Goal: Task Accomplishment & Management: Manage account settings

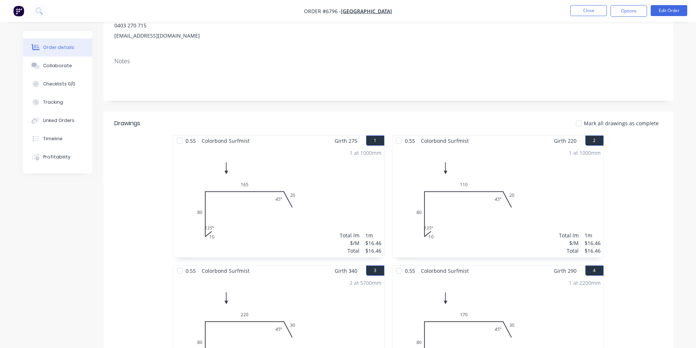
scroll to position [73, 0]
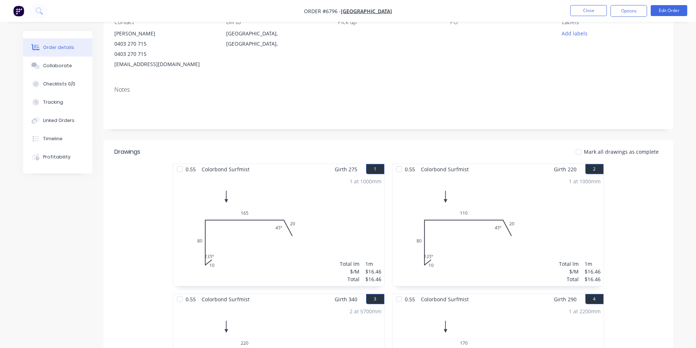
click at [581, 149] on div at bounding box center [578, 152] width 15 height 15
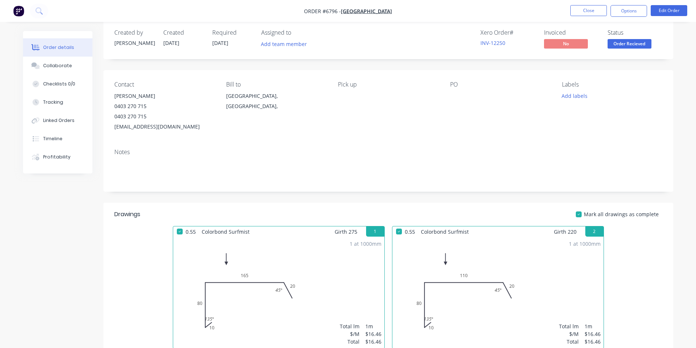
scroll to position [0, 0]
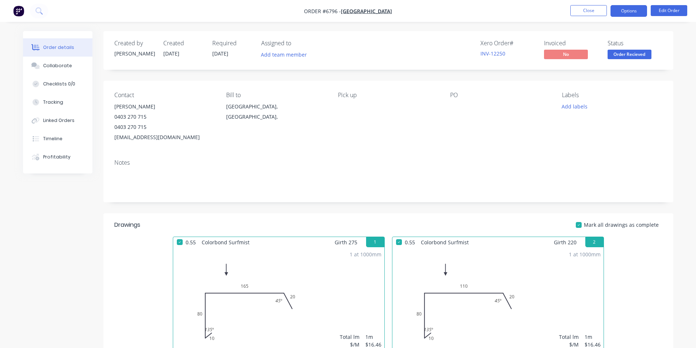
click at [623, 10] on button "Options" at bounding box center [628, 11] width 37 height 12
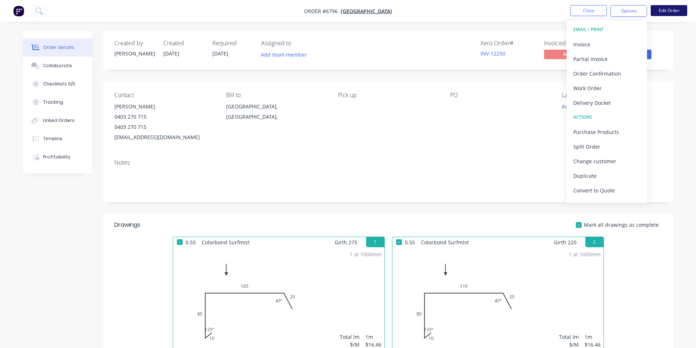
click at [668, 11] on button "Edit Order" at bounding box center [669, 10] width 37 height 11
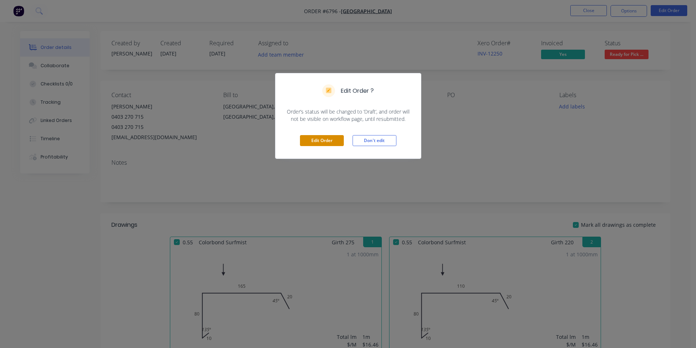
click at [323, 142] on button "Edit Order" at bounding box center [322, 140] width 44 height 11
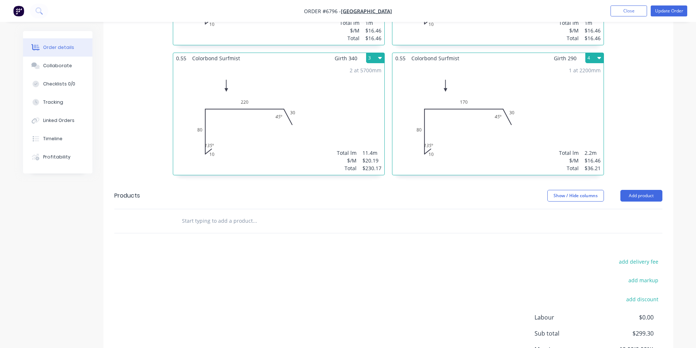
scroll to position [390, 0]
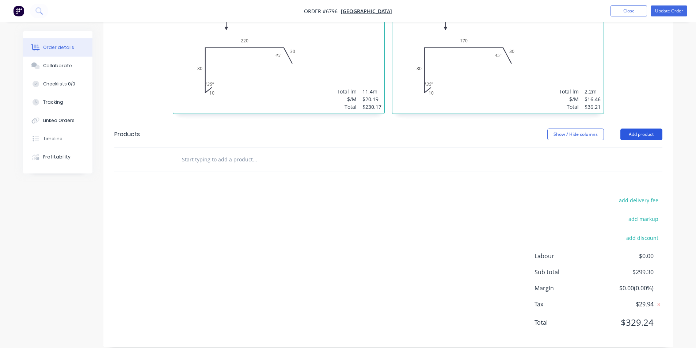
click at [639, 129] on button "Add product" at bounding box center [641, 135] width 42 height 12
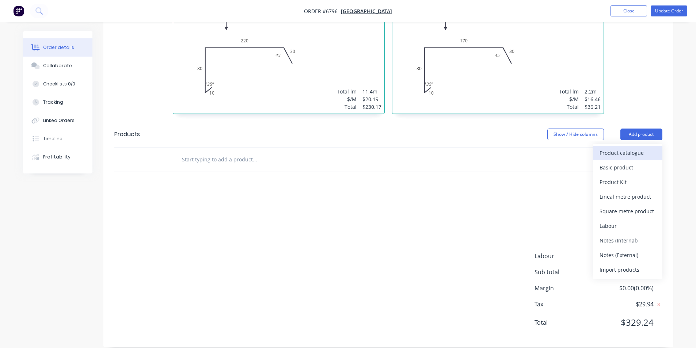
click at [605, 148] on div "Product catalogue" at bounding box center [628, 153] width 56 height 11
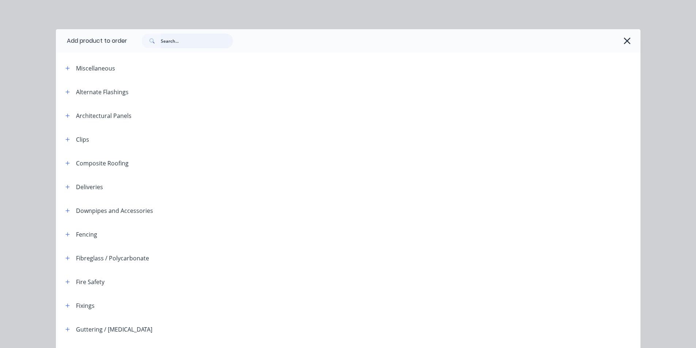
click at [185, 42] on input "text" at bounding box center [197, 41] width 72 height 15
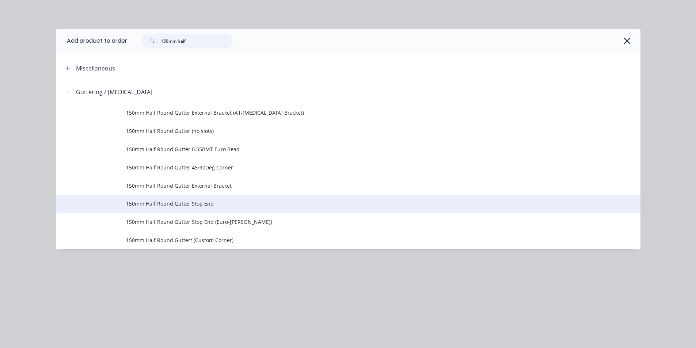
type input "150mm half"
click at [185, 202] on span "150mm Half Round Gutter Stop End" at bounding box center [331, 204] width 411 height 8
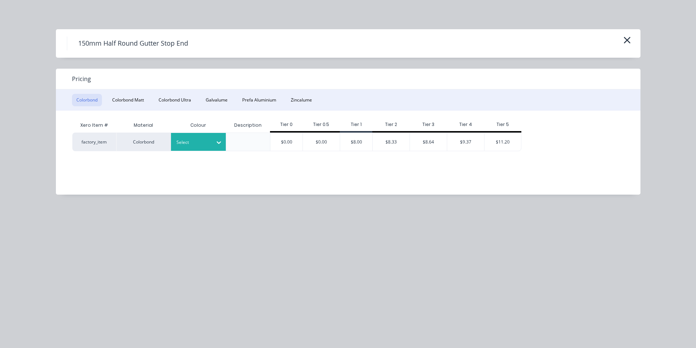
drag, startPoint x: 222, startPoint y: 141, endPoint x: 217, endPoint y: 144, distance: 5.6
click at [222, 141] on div at bounding box center [218, 143] width 13 height 12
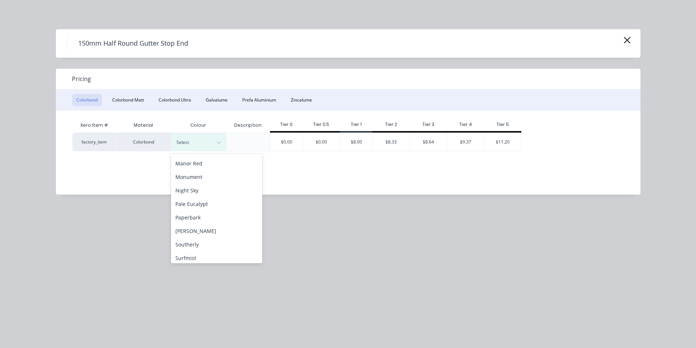
scroll to position [180, 0]
click at [191, 252] on div "Surfmist" at bounding box center [216, 253] width 91 height 14
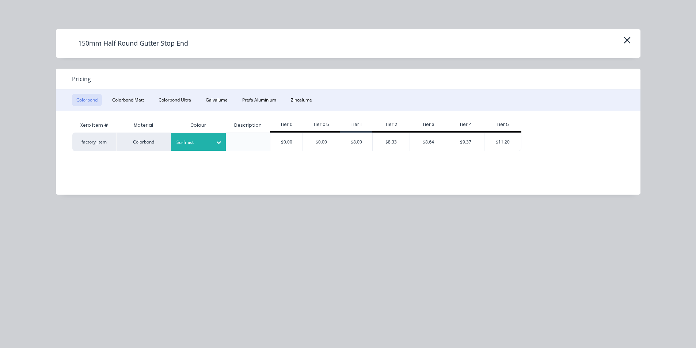
click at [361, 140] on div "$8.00" at bounding box center [356, 142] width 32 height 18
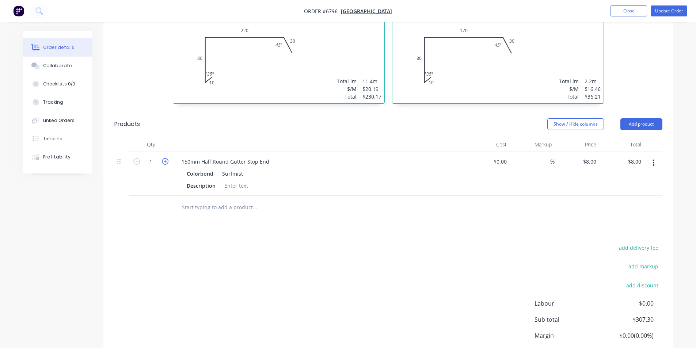
click at [167, 158] on icon "button" at bounding box center [165, 161] width 7 height 7
type input "2"
type input "$16.00"
click at [167, 158] on icon "button" at bounding box center [165, 161] width 7 height 7
type input "3"
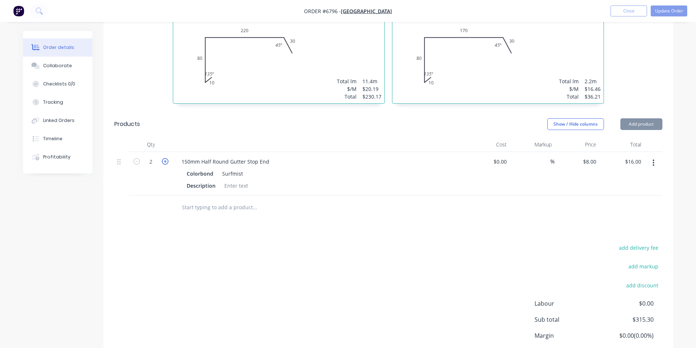
type input "$24.00"
click at [167, 158] on icon "button" at bounding box center [165, 161] width 7 height 7
type input "4"
type input "$32.00"
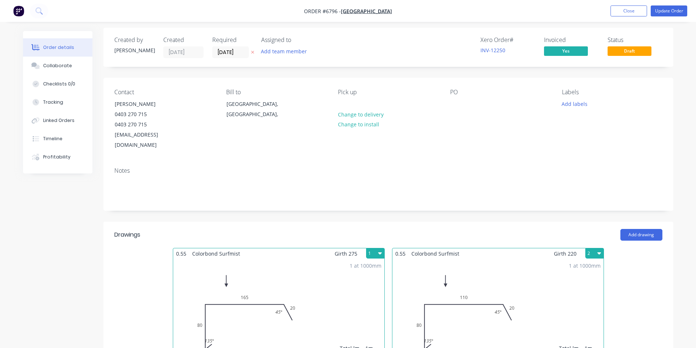
scroll to position [0, 0]
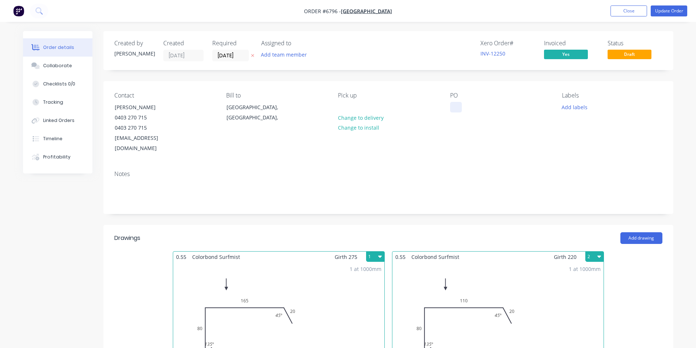
click at [451, 107] on div at bounding box center [456, 107] width 12 height 11
click at [663, 11] on button "Update Order" at bounding box center [669, 10] width 37 height 11
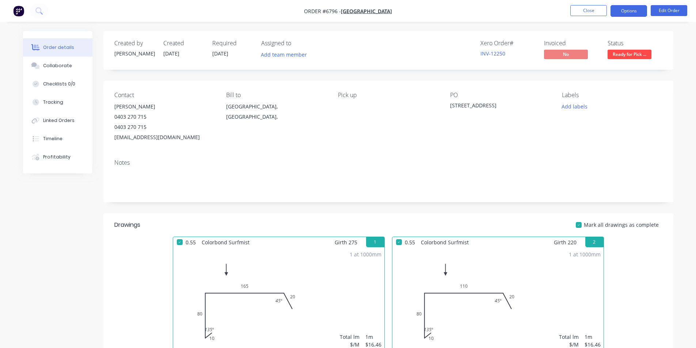
click at [623, 8] on button "Options" at bounding box center [628, 11] width 37 height 12
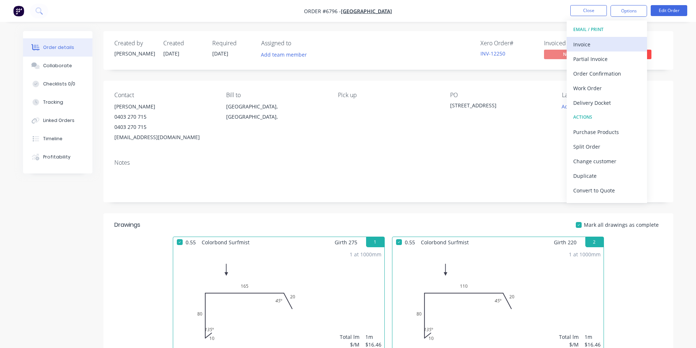
click at [582, 43] on div "Invoice" at bounding box center [606, 44] width 67 height 11
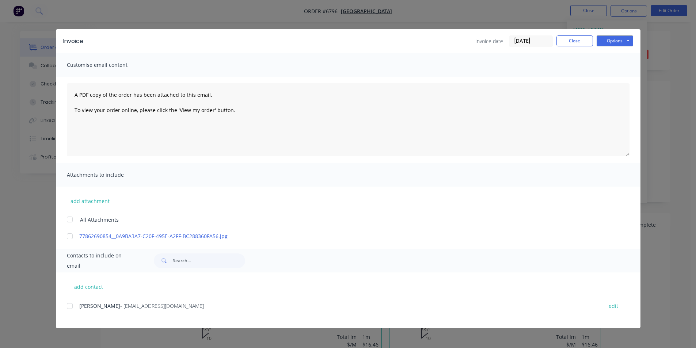
click at [66, 305] on div at bounding box center [69, 306] width 15 height 15
click at [613, 43] on button "Options" at bounding box center [615, 40] width 37 height 11
click at [607, 76] on button "Email" at bounding box center [620, 78] width 47 height 12
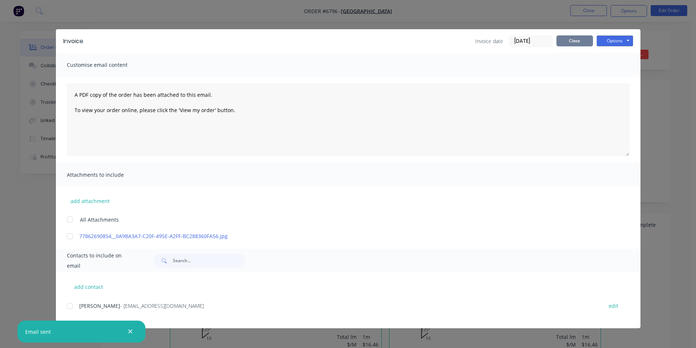
click at [574, 40] on button "Close" at bounding box center [574, 40] width 37 height 11
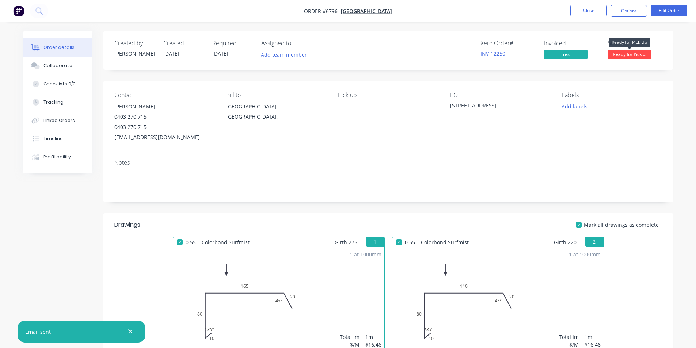
click at [622, 56] on span "Ready for Pick ..." at bounding box center [630, 54] width 44 height 9
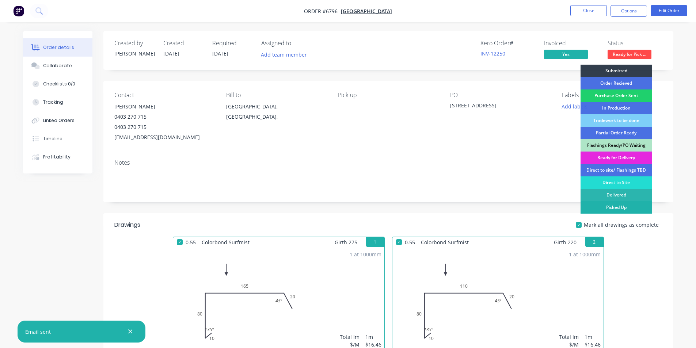
click at [600, 208] on div "Picked Up" at bounding box center [616, 207] width 71 height 12
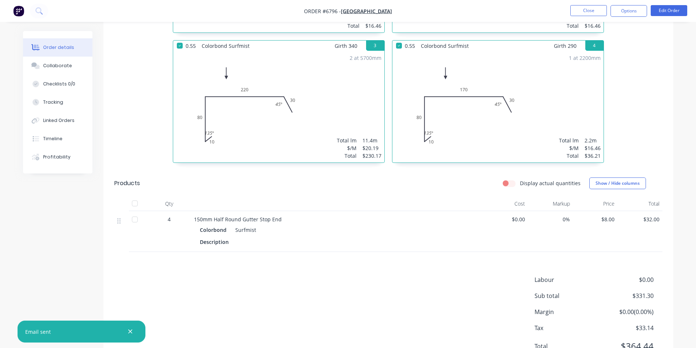
scroll to position [361, 0]
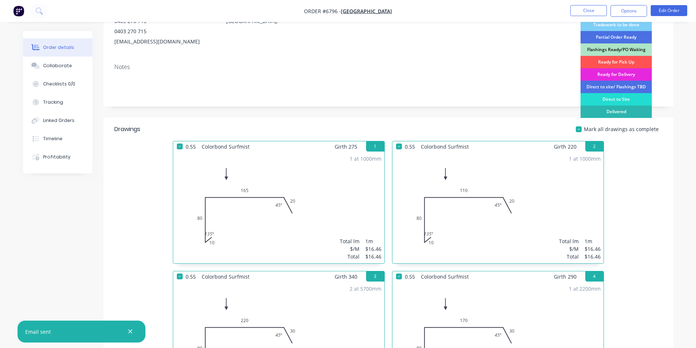
scroll to position [0, 0]
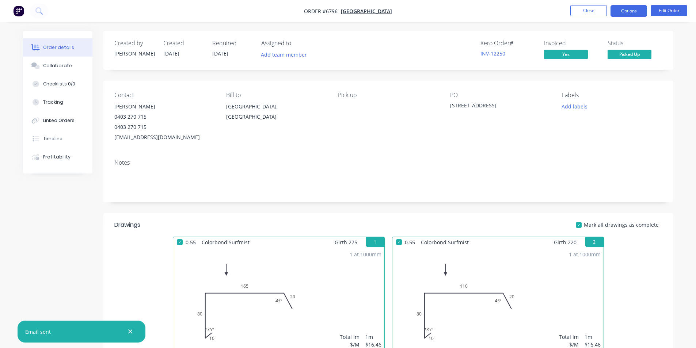
click at [630, 9] on button "Options" at bounding box center [628, 11] width 37 height 12
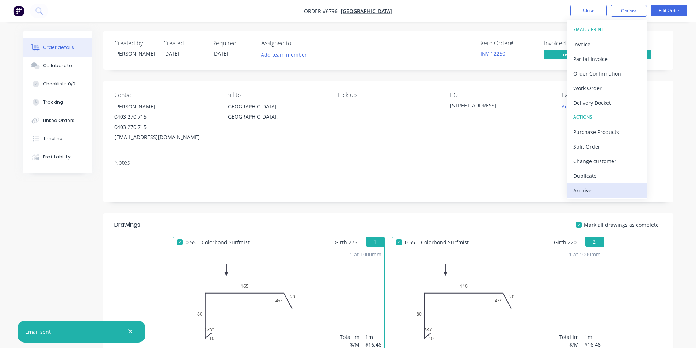
click at [596, 188] on div "Archive" at bounding box center [606, 190] width 67 height 11
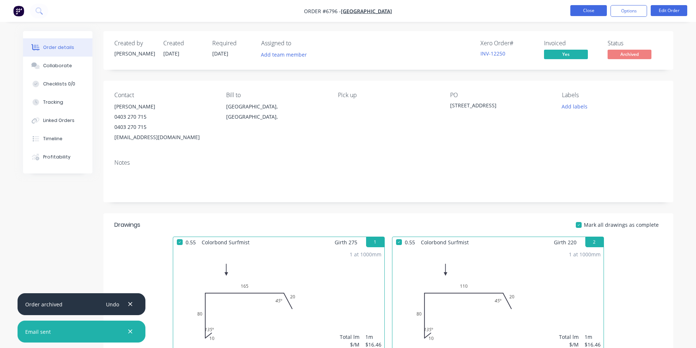
click at [594, 8] on button "Close" at bounding box center [588, 10] width 37 height 11
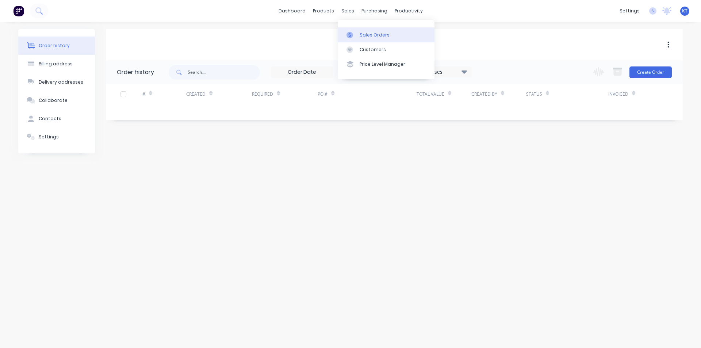
click at [365, 39] on link "Sales Orders" at bounding box center [386, 34] width 97 height 15
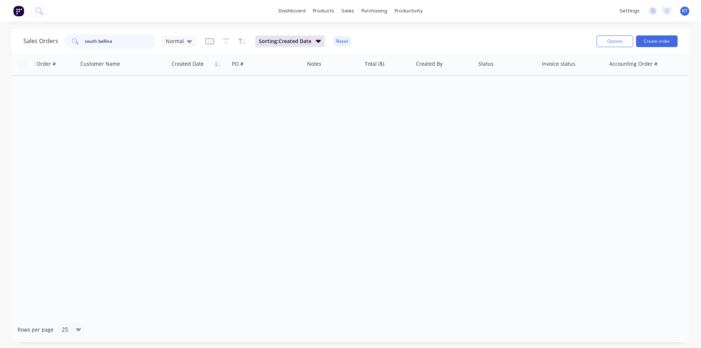
drag, startPoint x: 117, startPoint y: 39, endPoint x: 61, endPoint y: 40, distance: 55.2
click at [61, 40] on div "Sales Orders south ballina Normal" at bounding box center [109, 41] width 173 height 15
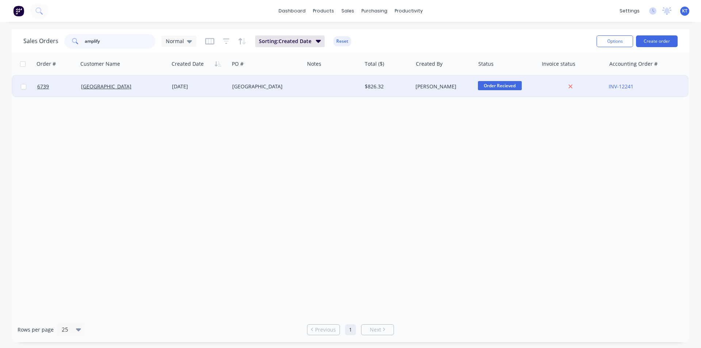
type input "amplify"
click at [131, 89] on div "Amplify Building" at bounding box center [121, 86] width 81 height 7
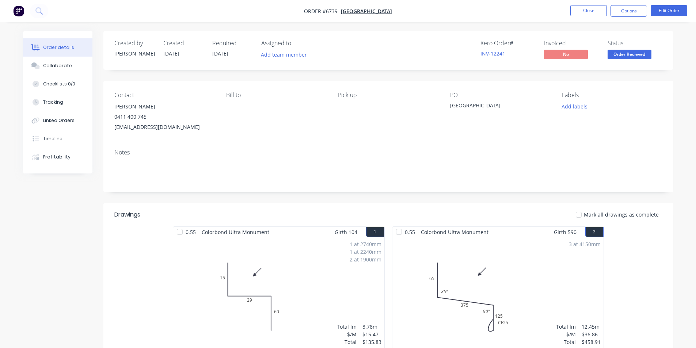
scroll to position [37, 0]
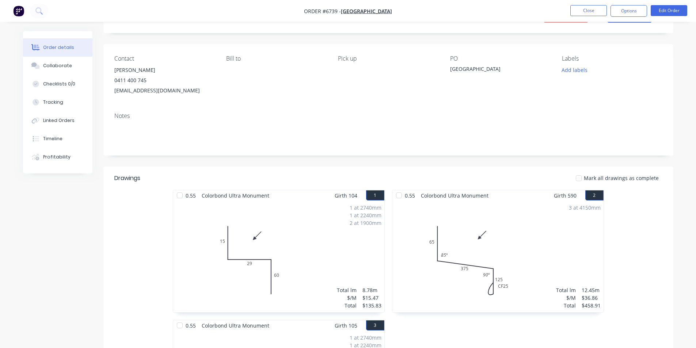
click at [581, 179] on div at bounding box center [578, 178] width 15 height 15
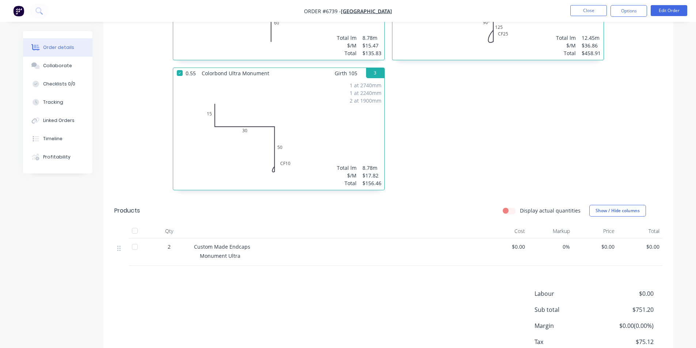
scroll to position [292, 0]
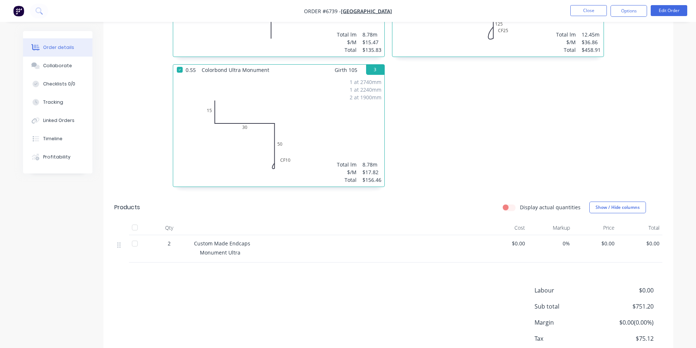
click at [132, 227] on div at bounding box center [135, 227] width 15 height 15
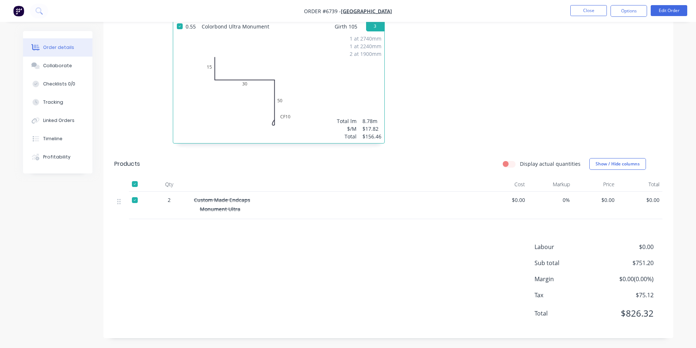
scroll to position [337, 0]
click at [587, 9] on button "Close" at bounding box center [588, 10] width 37 height 11
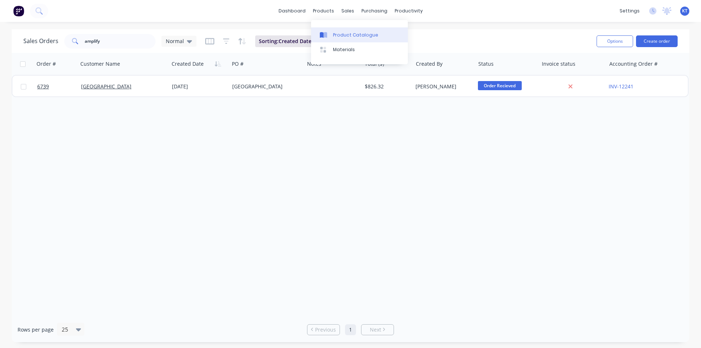
click at [331, 34] on div at bounding box center [325, 35] width 11 height 7
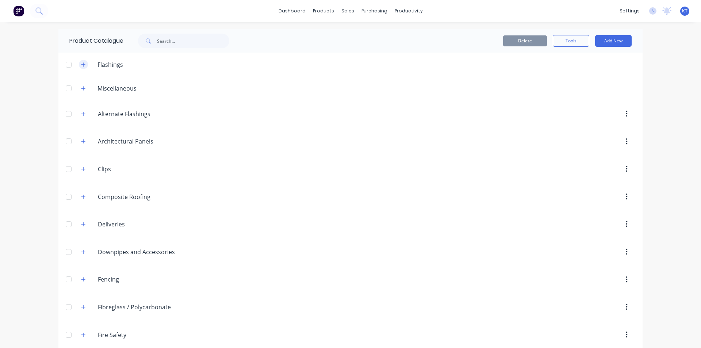
click at [82, 62] on icon "button" at bounding box center [83, 64] width 4 height 5
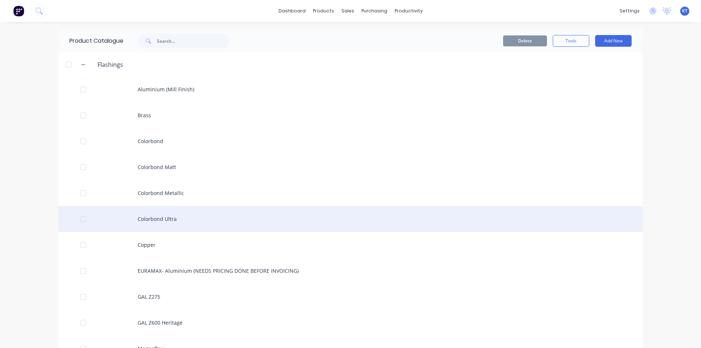
click at [144, 221] on div "Colorbond Ultra" at bounding box center [350, 219] width 585 height 26
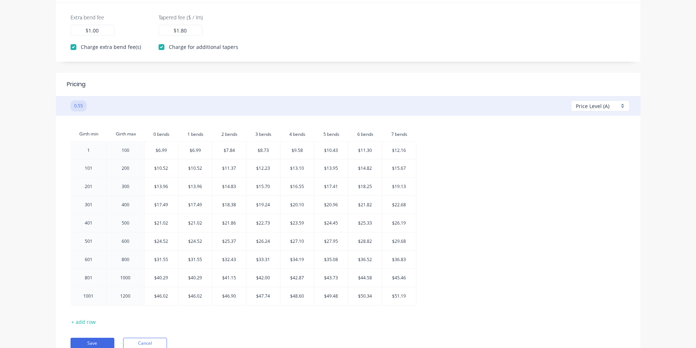
scroll to position [256, 0]
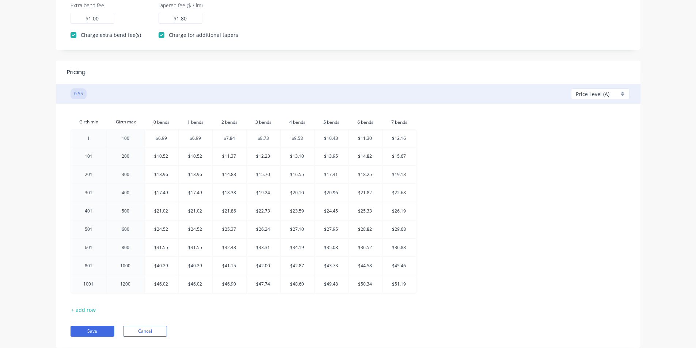
click at [624, 94] on div "Price Level (A)" at bounding box center [600, 93] width 58 height 11
click at [578, 163] on div at bounding box center [602, 164] width 53 height 9
checkbox input "false"
type input "1.00"
checkbox input "false"
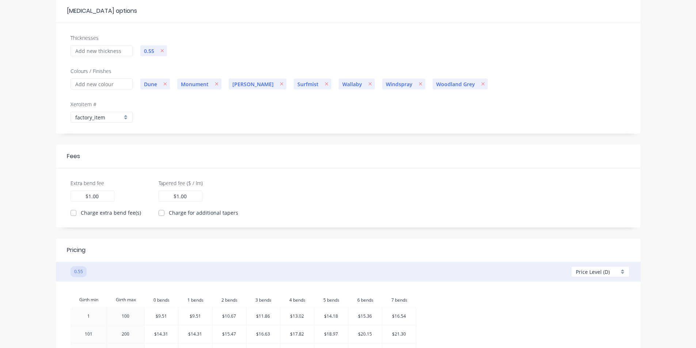
scroll to position [0, 0]
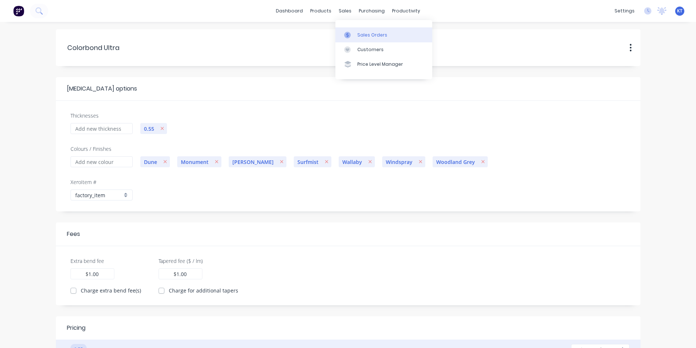
click at [363, 30] on link "Sales Orders" at bounding box center [383, 34] width 97 height 15
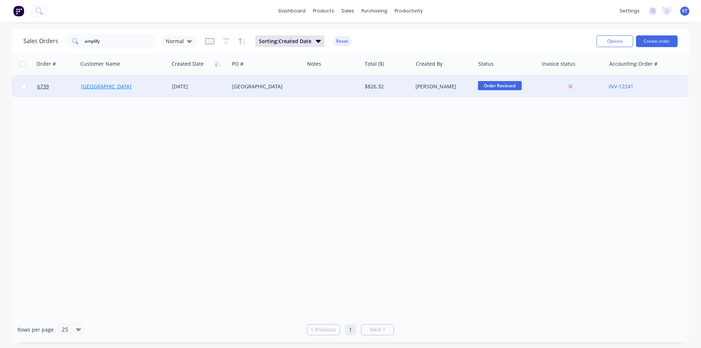
click at [102, 85] on link "Amplify Building" at bounding box center [106, 86] width 50 height 7
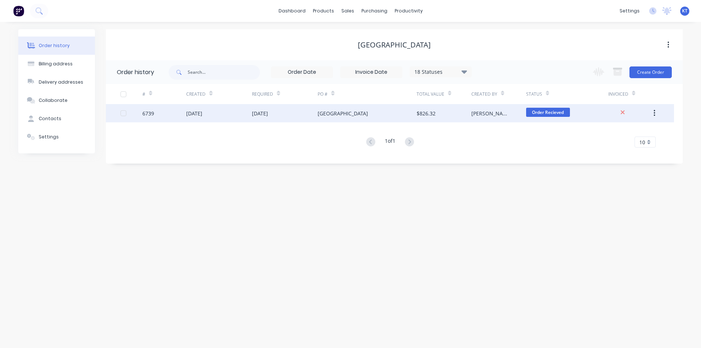
click at [489, 114] on div "[PERSON_NAME]" at bounding box center [499, 113] width 55 height 18
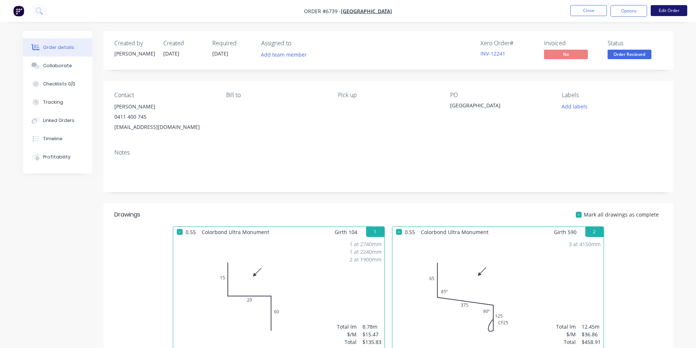
click at [667, 8] on button "Edit Order" at bounding box center [669, 10] width 37 height 11
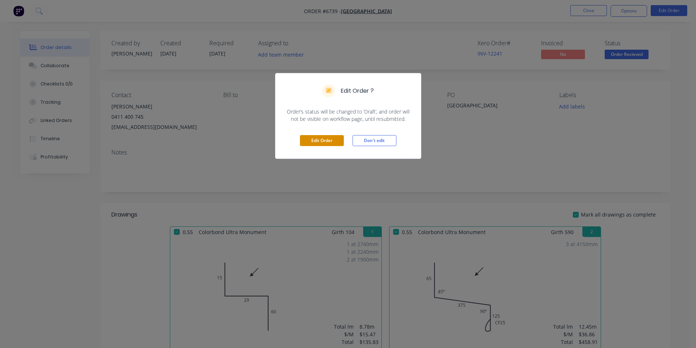
click at [304, 141] on button "Edit Order" at bounding box center [322, 140] width 44 height 11
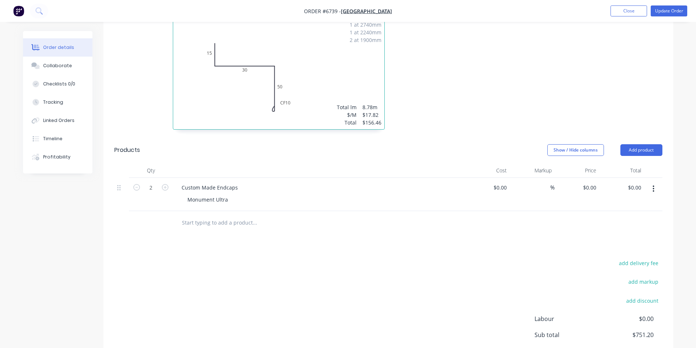
scroll to position [365, 0]
click at [595, 181] on input "0" at bounding box center [590, 186] width 17 height 11
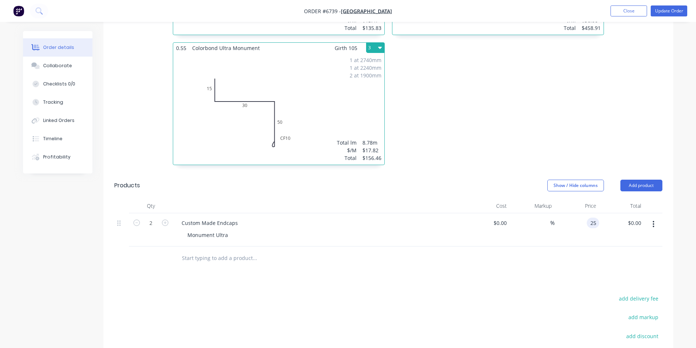
type input "$25.00"
type input "$50.00"
click at [632, 180] on button "Add product" at bounding box center [641, 186] width 42 height 12
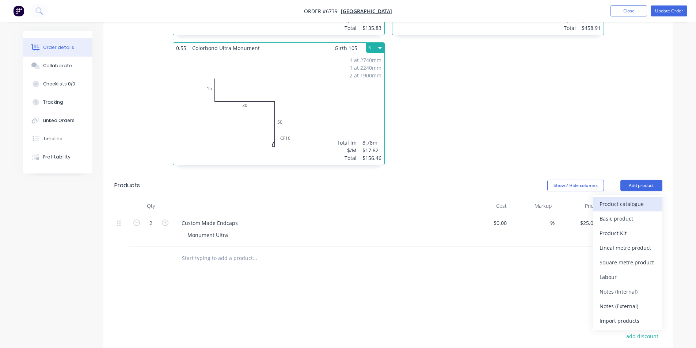
click at [615, 199] on div "Product catalogue" at bounding box center [628, 204] width 56 height 11
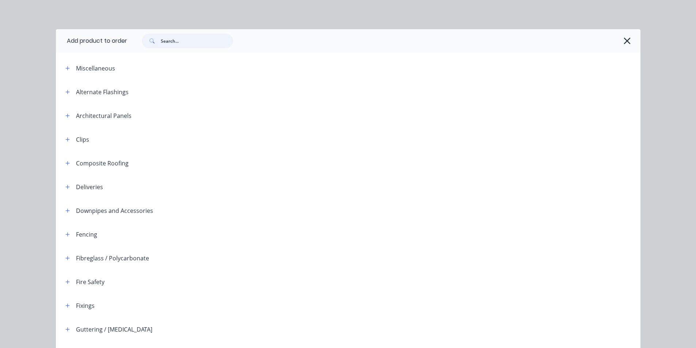
click at [195, 36] on input "text" at bounding box center [197, 41] width 72 height 15
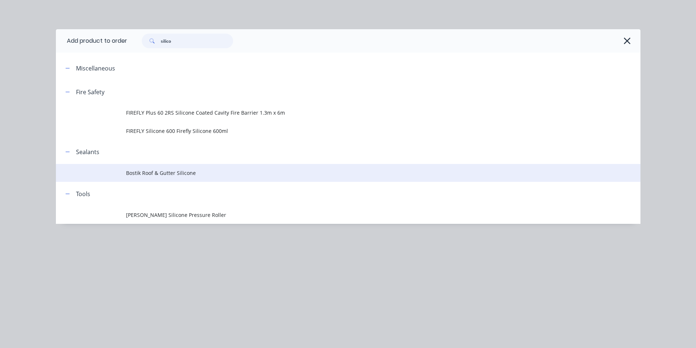
type input "silico"
click at [180, 172] on span "Bostik Roof & Gutter Silicone" at bounding box center [331, 173] width 411 height 8
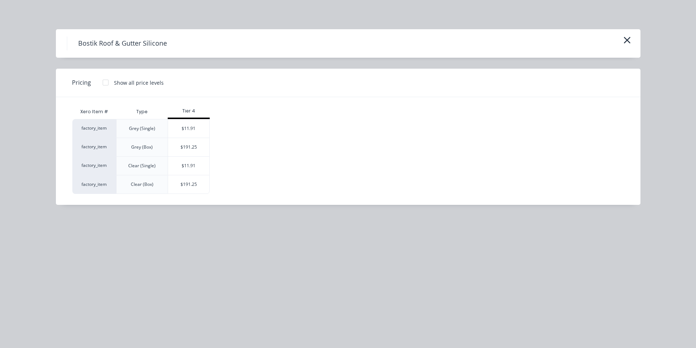
click at [104, 83] on div at bounding box center [105, 82] width 15 height 15
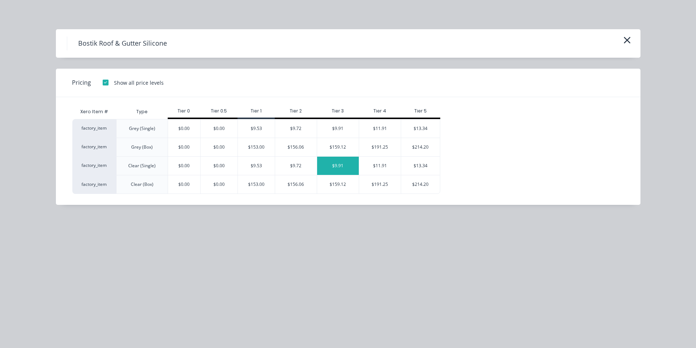
click at [347, 164] on div "$9.91" at bounding box center [338, 166] width 42 height 18
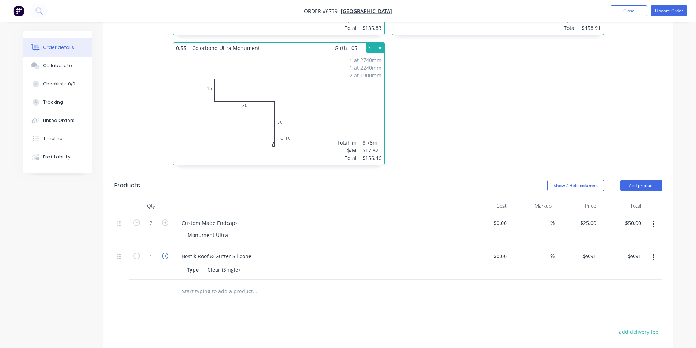
click at [167, 253] on icon "button" at bounding box center [165, 256] width 7 height 7
type input "2"
type input "$19.82"
click at [650, 180] on button "Add product" at bounding box center [641, 186] width 42 height 12
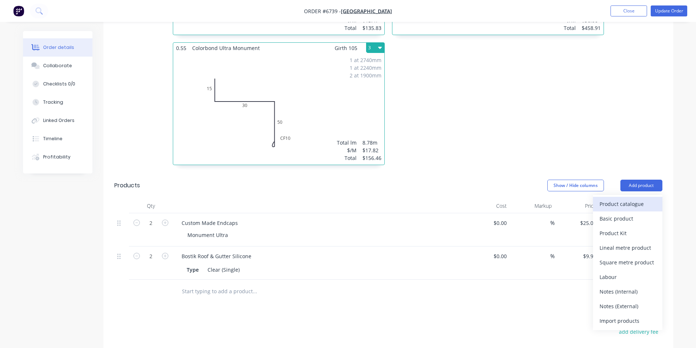
click at [620, 199] on div "Product catalogue" at bounding box center [628, 204] width 56 height 11
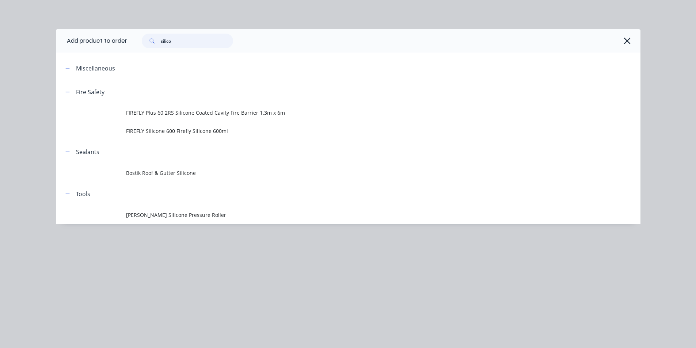
drag, startPoint x: 189, startPoint y: 44, endPoint x: 136, endPoint y: 37, distance: 52.8
click at [136, 37] on div "silico" at bounding box center [183, 41] width 99 height 15
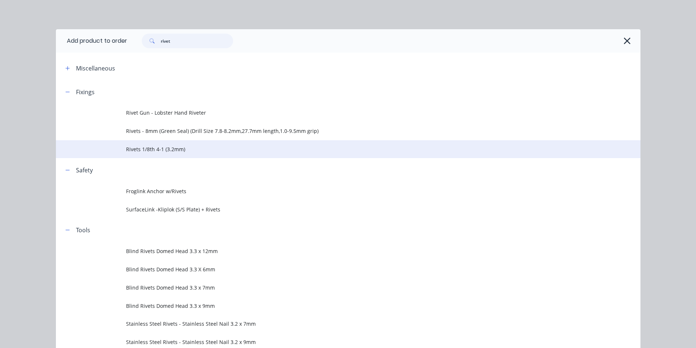
type input "rivet"
click at [168, 148] on span "Rivets 1/8th 4-1 (3.2mm)" at bounding box center [331, 149] width 411 height 8
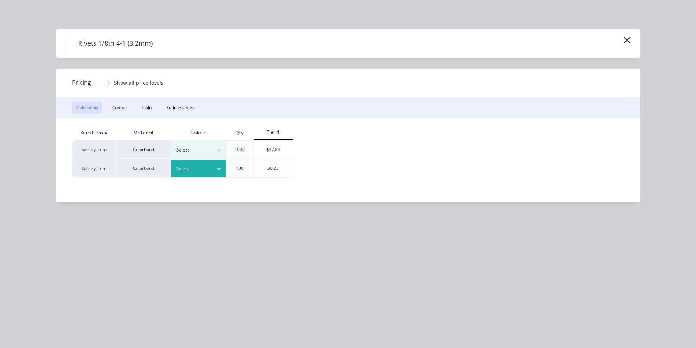
click at [224, 168] on div at bounding box center [218, 169] width 13 height 12
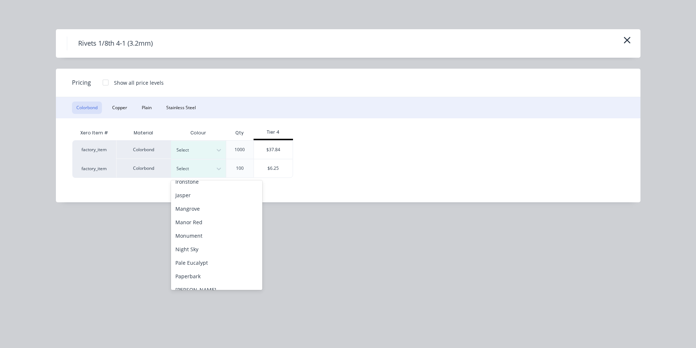
scroll to position [122, 0]
click at [194, 257] on div "Monument" at bounding box center [216, 257] width 91 height 14
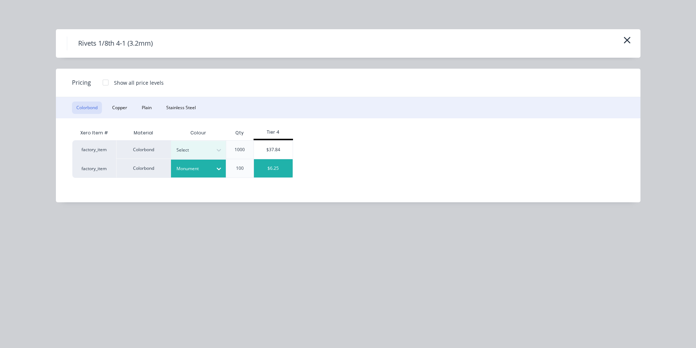
click at [277, 170] on div "$6.25" at bounding box center [273, 168] width 39 height 18
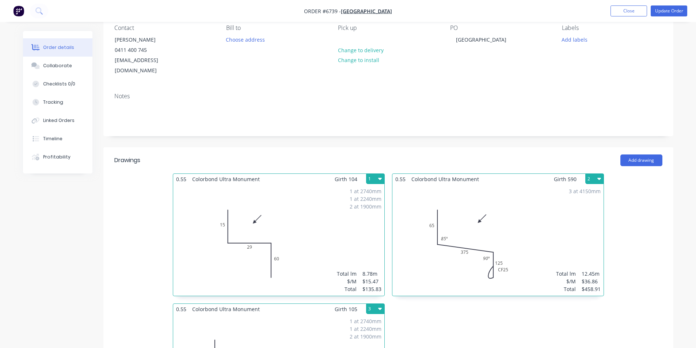
scroll to position [0, 0]
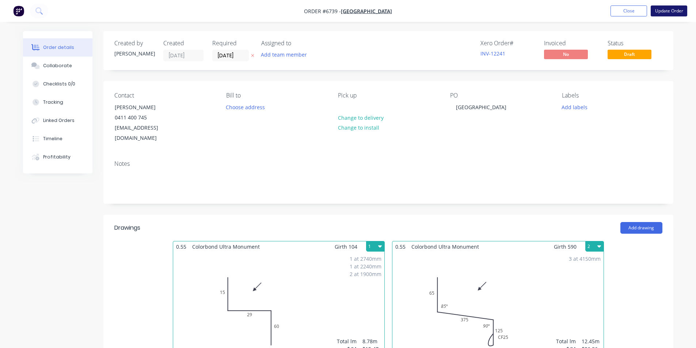
click at [658, 13] on button "Update Order" at bounding box center [669, 10] width 37 height 11
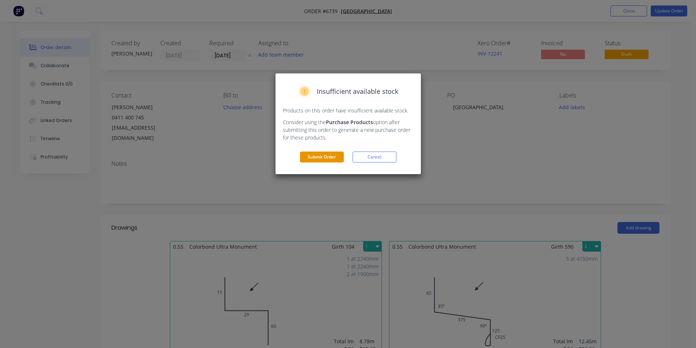
click at [337, 156] on button "Submit Order" at bounding box center [322, 157] width 44 height 11
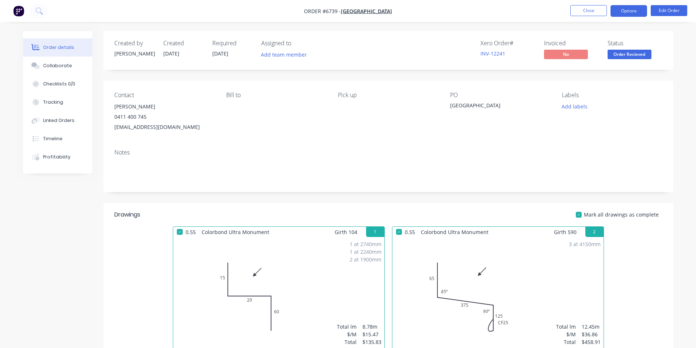
click at [633, 12] on button "Options" at bounding box center [628, 11] width 37 height 12
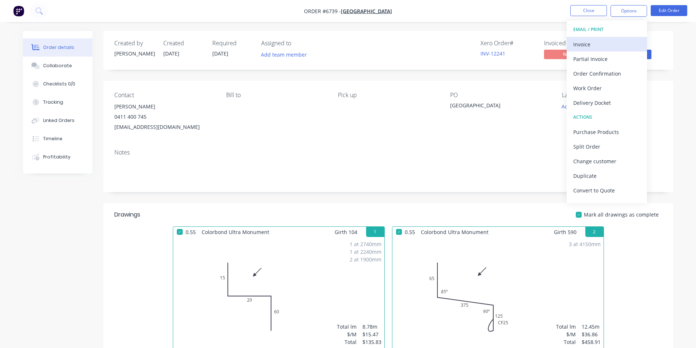
click at [590, 41] on div "Invoice" at bounding box center [606, 44] width 67 height 11
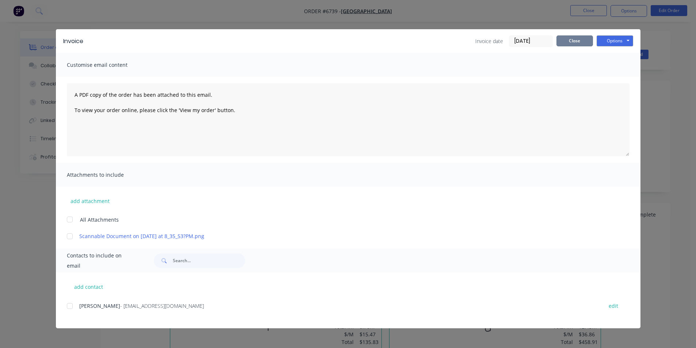
click at [574, 39] on button "Close" at bounding box center [574, 40] width 37 height 11
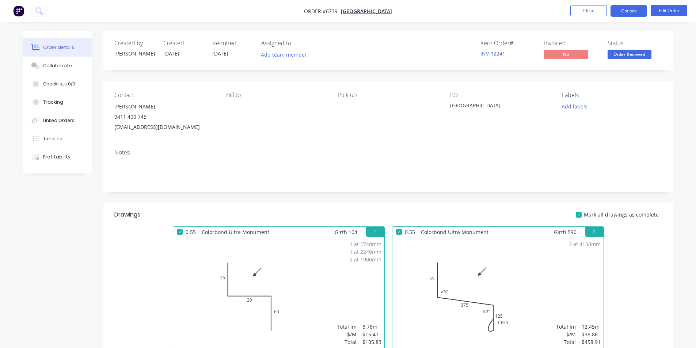
click at [631, 10] on button "Options" at bounding box center [628, 11] width 37 height 12
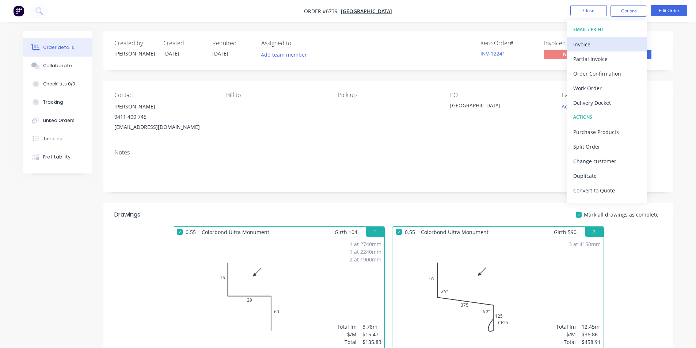
click at [588, 43] on div "Invoice" at bounding box center [606, 44] width 67 height 11
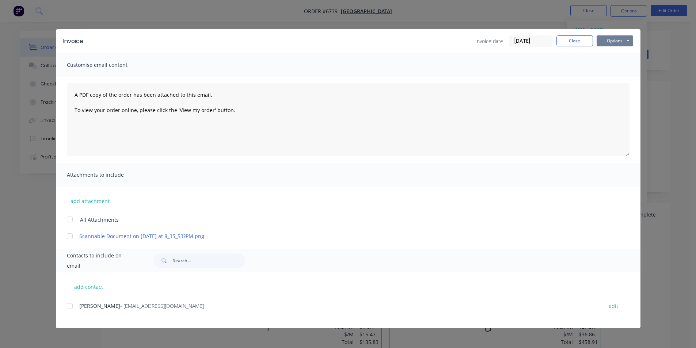
click at [608, 42] on button "Options" at bounding box center [615, 40] width 37 height 11
click at [612, 64] on button "Print" at bounding box center [620, 66] width 47 height 12
drag, startPoint x: 570, startPoint y: 37, endPoint x: 560, endPoint y: 23, distance: 16.4
click at [570, 37] on button "Close" at bounding box center [574, 40] width 37 height 11
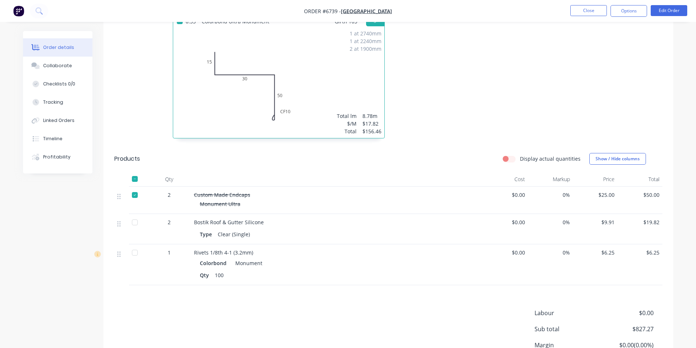
scroll to position [372, 0]
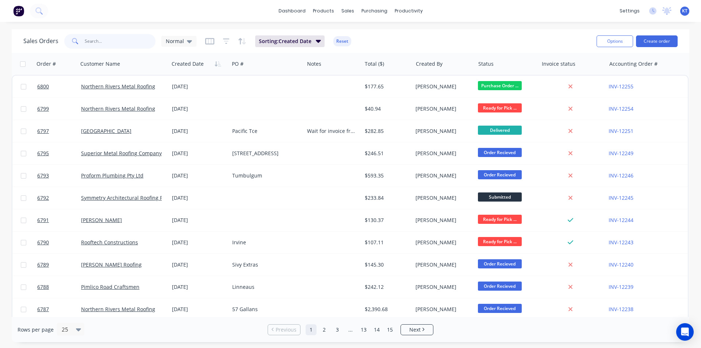
click at [110, 37] on input "text" at bounding box center [120, 41] width 71 height 15
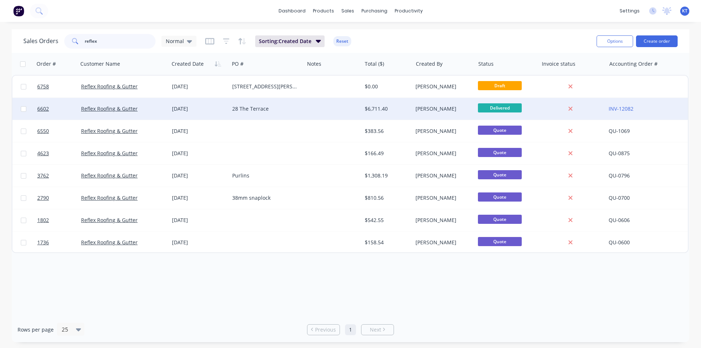
type input "reflex"
click at [319, 118] on div at bounding box center [332, 109] width 57 height 22
click at [386, 105] on div "$6,711.40" at bounding box center [386, 108] width 43 height 7
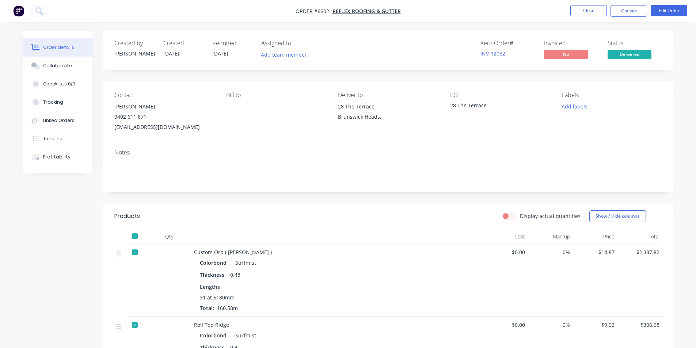
drag, startPoint x: 53, startPoint y: 137, endPoint x: 405, endPoint y: 250, distance: 369.8
click at [53, 137] on div "Timeline" at bounding box center [52, 139] width 19 height 7
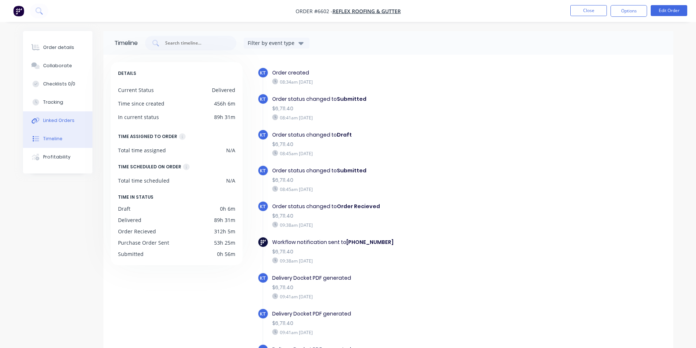
click at [54, 125] on button "Linked Orders" at bounding box center [57, 120] width 69 height 18
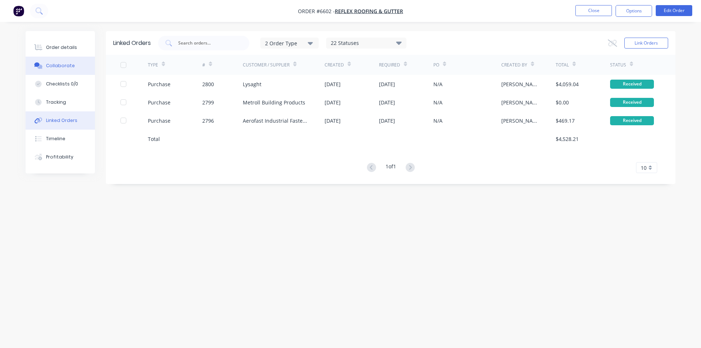
click at [69, 67] on div "Collaborate" at bounding box center [60, 65] width 29 height 7
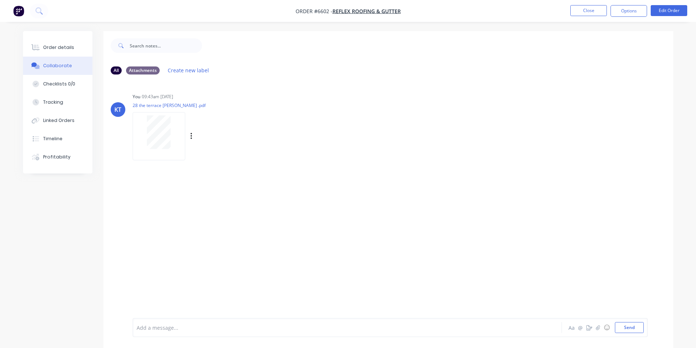
click at [139, 138] on div at bounding box center [159, 132] width 46 height 34
click at [66, 127] on button "Linked Orders" at bounding box center [57, 120] width 69 height 18
